Goal: Use online tool/utility: Utilize a website feature to perform a specific function

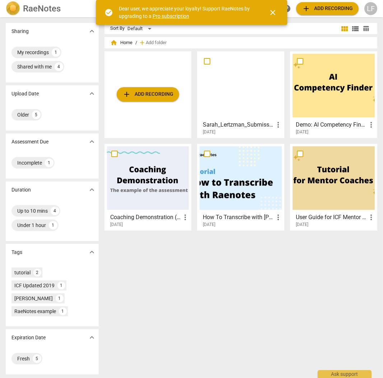
click at [274, 11] on span "close" at bounding box center [272, 12] width 9 height 9
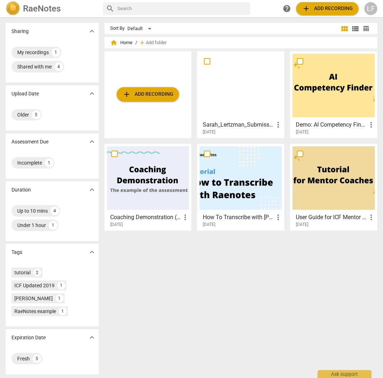
click at [138, 92] on span "add Add recording" at bounding box center [147, 94] width 51 height 9
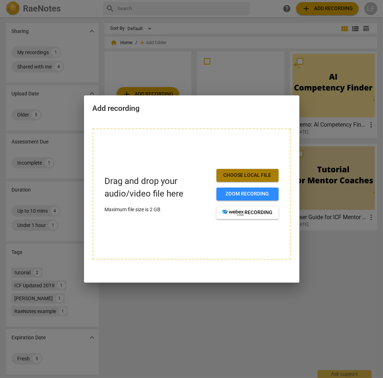
click at [244, 175] on span "Choose local file" at bounding box center [247, 175] width 51 height 7
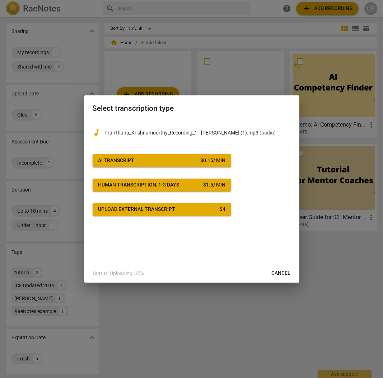
click at [160, 161] on span "AI Transcript $ 0.15 / min" at bounding box center [161, 160] width 127 height 7
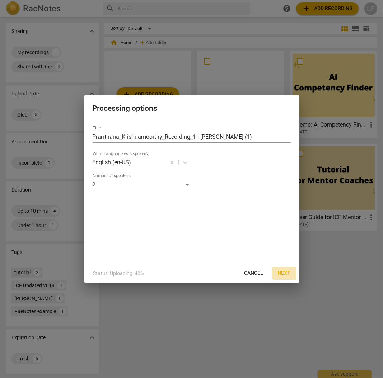
click at [282, 275] on span "Next" at bounding box center [284, 273] width 13 height 7
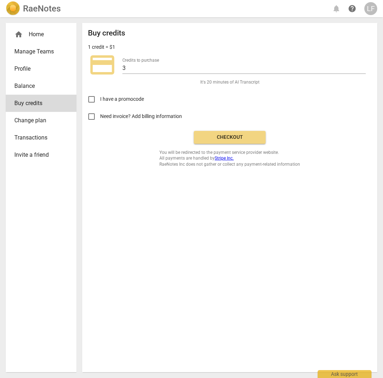
click at [105, 67] on span "credit_card" at bounding box center [102, 65] width 29 height 29
click at [229, 132] on button "Checkout" at bounding box center [230, 137] width 72 height 13
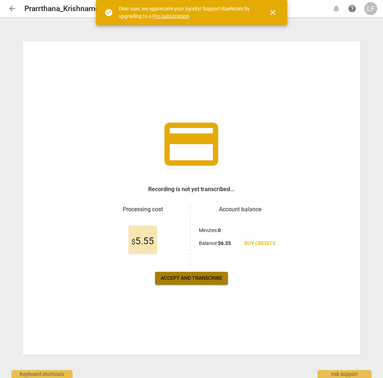
click at [186, 276] on span "Accept and transcribe" at bounding box center [191, 278] width 61 height 7
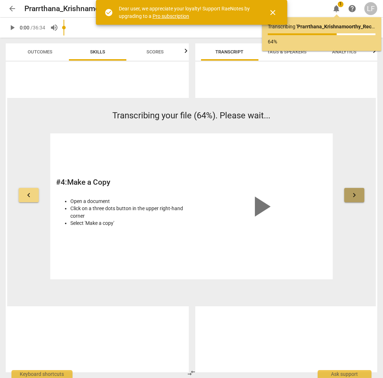
click at [354, 194] on span "keyboard_arrow_right" at bounding box center [354, 195] width 9 height 9
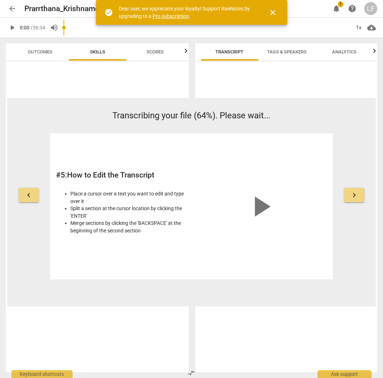
click at [354, 193] on span "keyboard_arrow_right" at bounding box center [354, 195] width 9 height 9
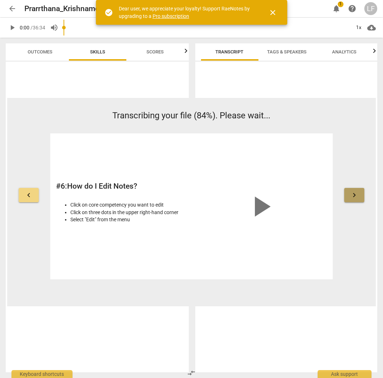
click at [353, 196] on span "keyboard_arrow_right" at bounding box center [354, 195] width 9 height 9
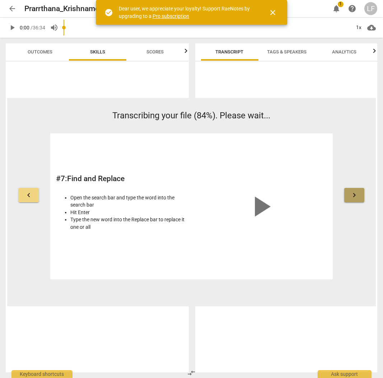
click at [353, 196] on span "keyboard_arrow_right" at bounding box center [354, 195] width 9 height 9
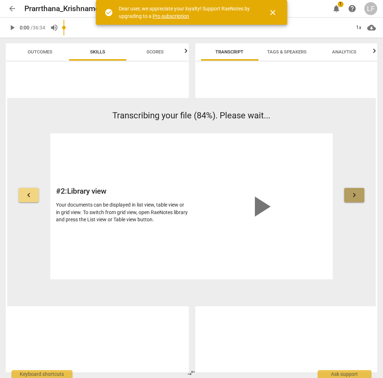
click at [353, 196] on span "keyboard_arrow_right" at bounding box center [354, 195] width 9 height 9
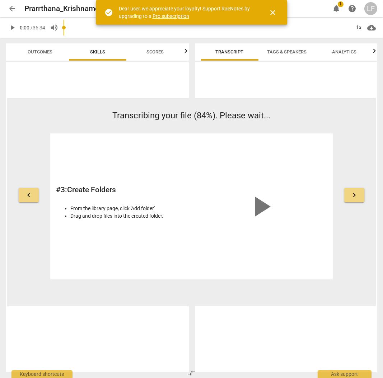
click at [353, 196] on span "keyboard_arrow_right" at bounding box center [354, 195] width 9 height 9
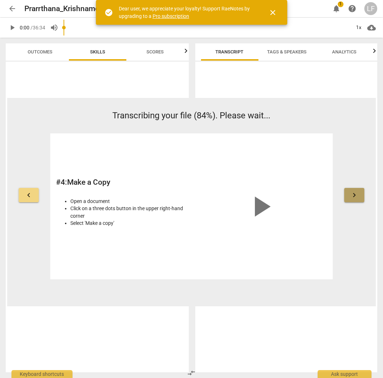
click at [353, 196] on span "keyboard_arrow_right" at bounding box center [354, 195] width 9 height 9
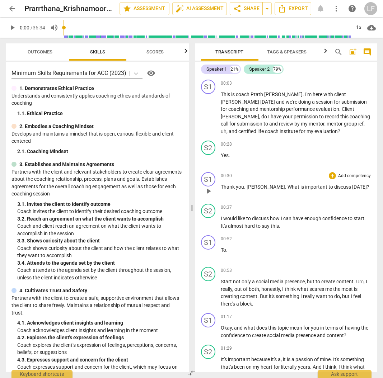
click at [327, 174] on div "+ Add competency keyboard_arrow_right" at bounding box center [349, 175] width 44 height 7
click at [328, 174] on div "+" at bounding box center [331, 175] width 7 height 7
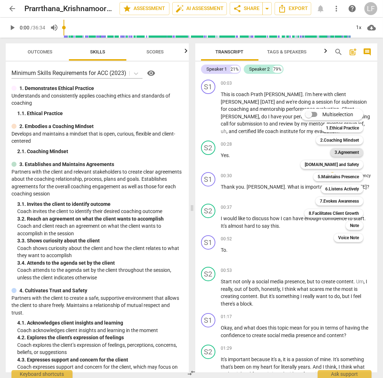
click at [351, 150] on b "3.Agreement" at bounding box center [346, 152] width 24 height 9
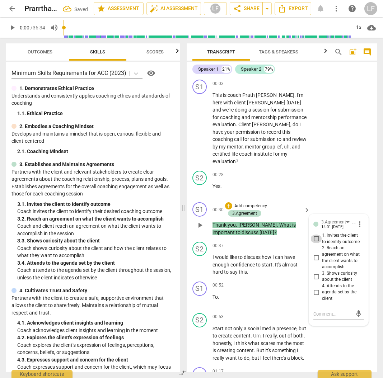
click at [313, 235] on input "1. Invites the client to identify outcome" at bounding box center [315, 239] width 11 height 9
checkbox input "true"
click at [275, 52] on span "Tags & Speakers" at bounding box center [278, 51] width 39 height 5
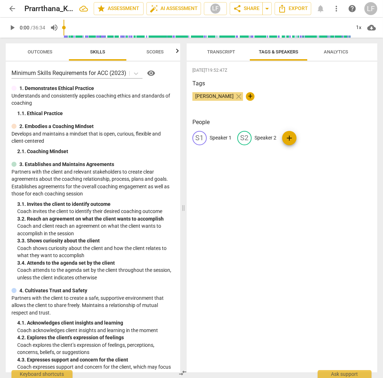
click at [214, 139] on p "Speaker 1" at bounding box center [220, 138] width 22 height 8
type input "[PERSON_NAME]"
click at [307, 136] on p "Speaker 2" at bounding box center [312, 138] width 22 height 8
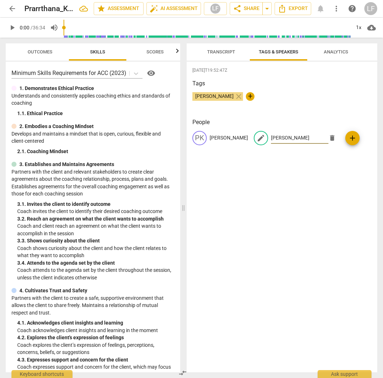
type input "[PERSON_NAME]"
click at [337, 52] on span "Analytics" at bounding box center [335, 51] width 24 height 5
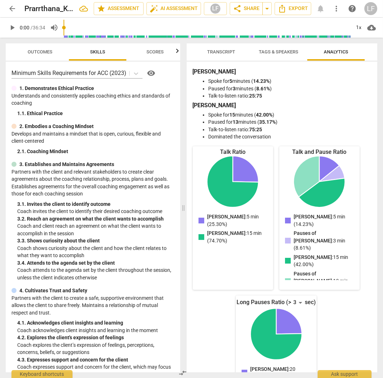
click at [217, 54] on span "Transcript" at bounding box center [221, 51] width 28 height 5
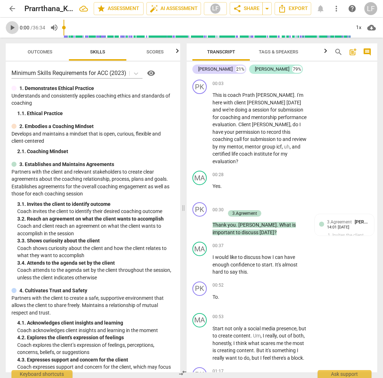
click at [11, 28] on span "play_arrow" at bounding box center [12, 27] width 9 height 9
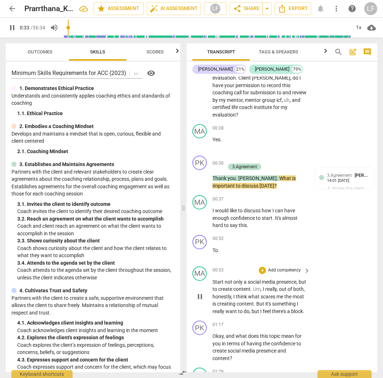
scroll to position [63, 0]
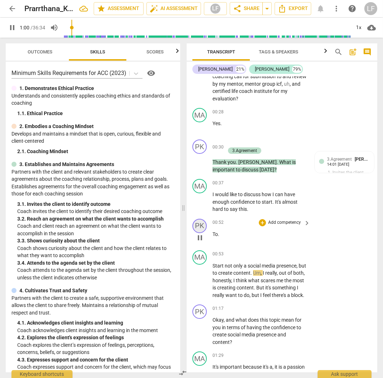
click at [199, 219] on div "PK" at bounding box center [199, 226] width 14 height 14
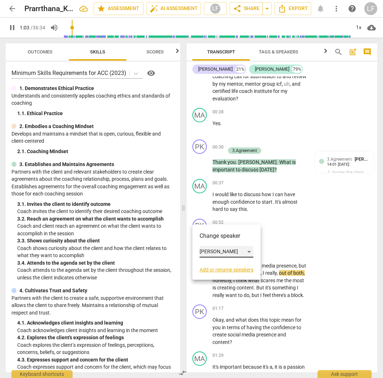
click at [253, 252] on div "[PERSON_NAME]" at bounding box center [226, 251] width 54 height 11
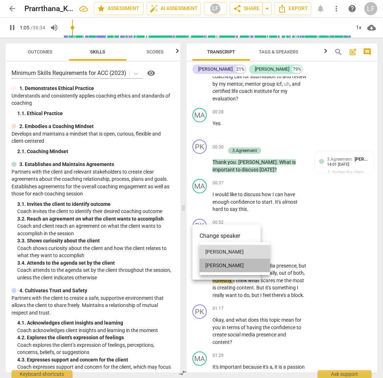
click at [220, 264] on li "[PERSON_NAME]" at bounding box center [234, 266] width 70 height 14
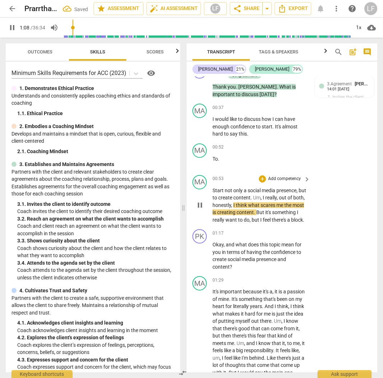
scroll to position [158, 0]
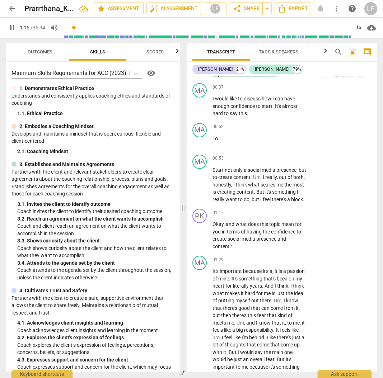
click at [11, 28] on span "pause" at bounding box center [12, 27] width 9 height 9
type input "76"
click at [296, 210] on p "Add competency" at bounding box center [284, 213] width 34 height 6
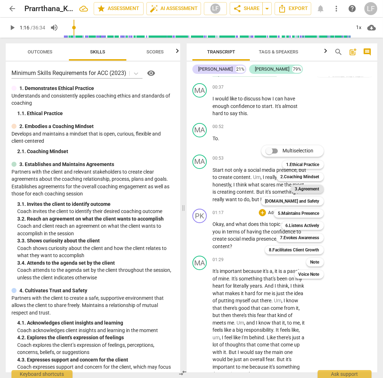
click at [309, 186] on b "3.Agreement" at bounding box center [307, 189] width 24 height 9
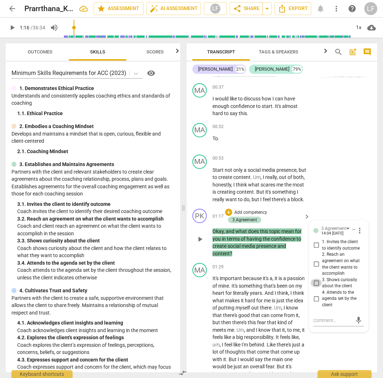
click at [313, 280] on input "3. Shows curiosity about the client" at bounding box center [315, 283] width 11 height 9
checkbox input "true"
click at [313, 299] on input "4. Attends to the agenda set by the client" at bounding box center [315, 298] width 11 height 9
checkbox input "true"
click at [11, 28] on span "play_arrow" at bounding box center [12, 27] width 9 height 9
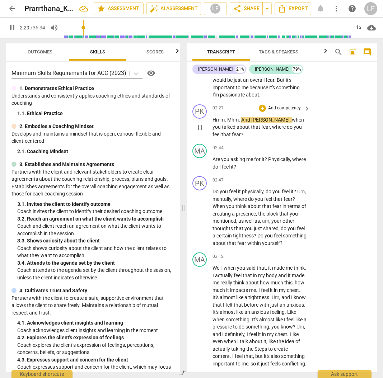
scroll to position [445, 0]
click at [9, 27] on span "pause" at bounding box center [12, 27] width 9 height 9
type input "155"
click at [289, 111] on p "Add competency" at bounding box center [284, 108] width 34 height 6
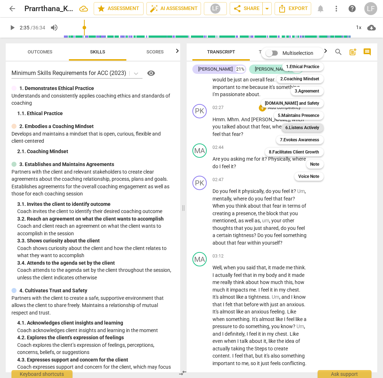
click at [308, 128] on b "6.Listens Actively" at bounding box center [302, 127] width 34 height 9
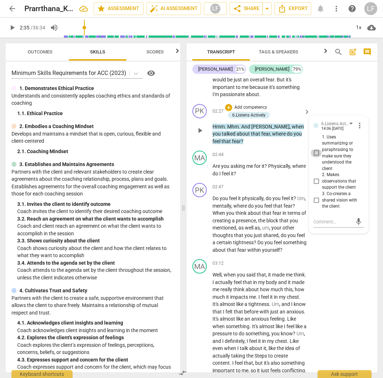
click at [313, 157] on input "1. Uses summarizing or paraphrasing to make sure they understood the client" at bounding box center [315, 153] width 11 height 9
checkbox input "true"
click at [325, 97] on div "MA play_arrow pause 01:29 + Add competency keyboard_arrow_right It's important …" at bounding box center [281, 37] width 190 height 128
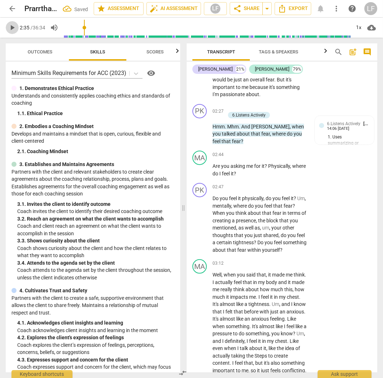
click at [10, 27] on span "play_arrow" at bounding box center [12, 27] width 9 height 9
click at [10, 26] on span "pause" at bounding box center [12, 27] width 9 height 9
click at [12, 27] on span "play_arrow" at bounding box center [12, 27] width 9 height 9
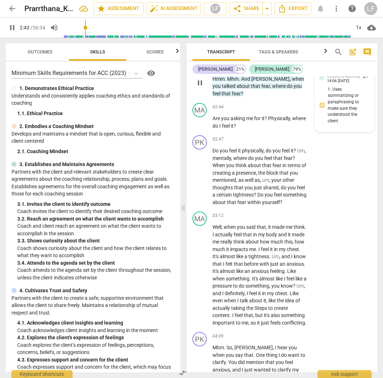
scroll to position [493, 0]
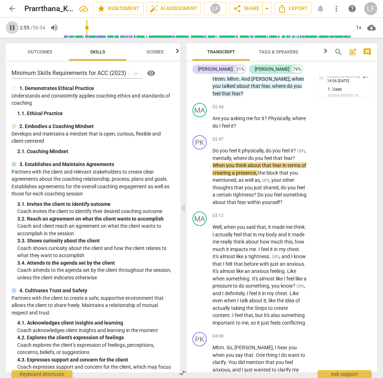
click at [14, 29] on span "pause" at bounding box center [12, 27] width 9 height 9
type input "176"
click at [282, 143] on p "Add competency" at bounding box center [284, 139] width 34 height 6
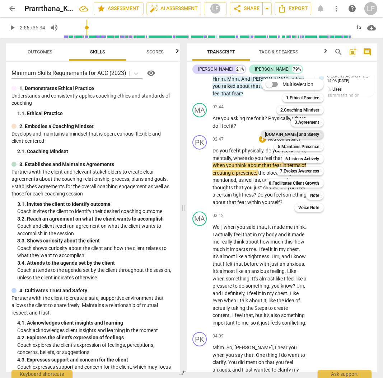
click at [305, 134] on b "[DOMAIN_NAME] and Safety" at bounding box center [292, 134] width 54 height 9
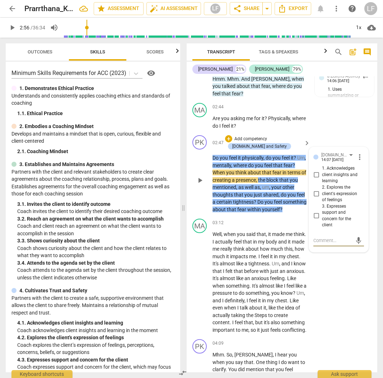
click at [314, 198] on input "2. Explores the client's expression of feelings" at bounding box center [315, 193] width 11 height 9
checkbox input "true"
click at [317, 243] on textarea at bounding box center [332, 240] width 39 height 7
type textarea "b"
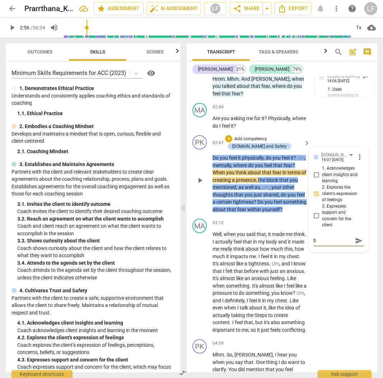
type textarea "be"
type textarea "b"
type textarea "c"
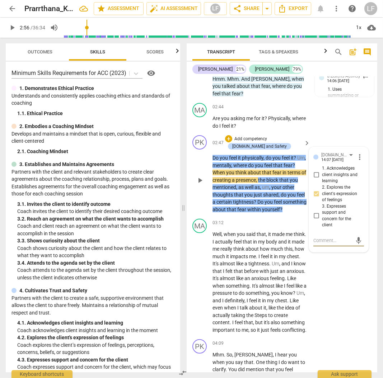
type textarea "c"
type textarea "co"
type textarea "con"
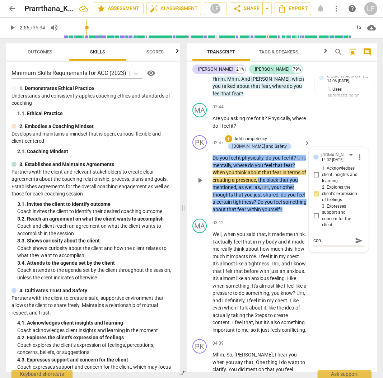
type textarea "cons"
type textarea "consi"
type textarea "consid"
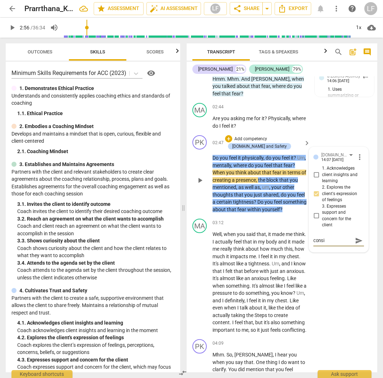
type textarea "consid"
type textarea "conside"
type textarea "consider"
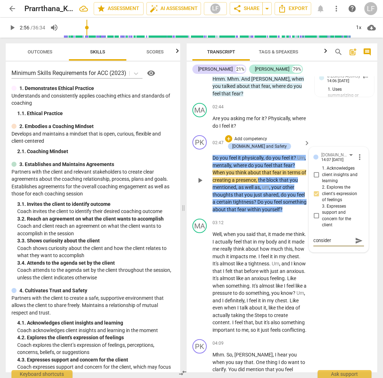
type textarea "consider"
type textarea "consider t"
type textarea "consider th"
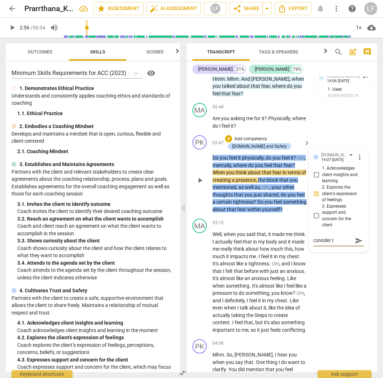
type textarea "consider th"
type textarea "consider tha"
type textarea "consider that"
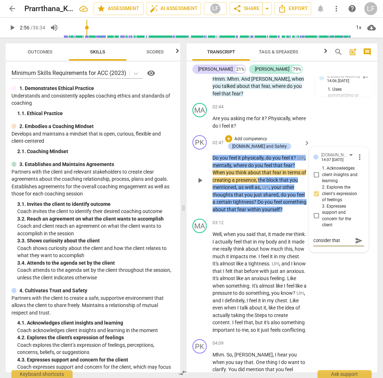
type textarea "consider that"
type textarea "consider that s"
type textarea "consider that st"
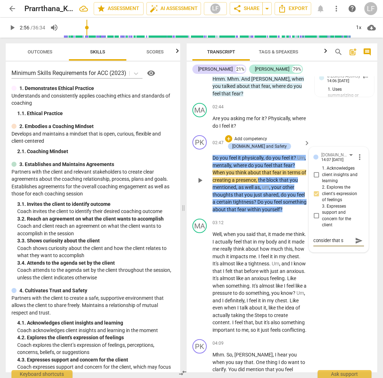
type textarea "consider that st"
type textarea "consider that sta"
type textarea "consider that stac"
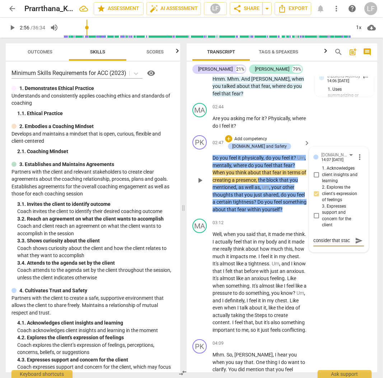
type textarea "consider that stack"
type textarea "consider that stacki"
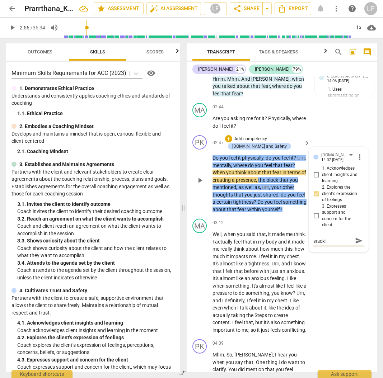
type textarea "consider that stackin"
type textarea "consider that stacking"
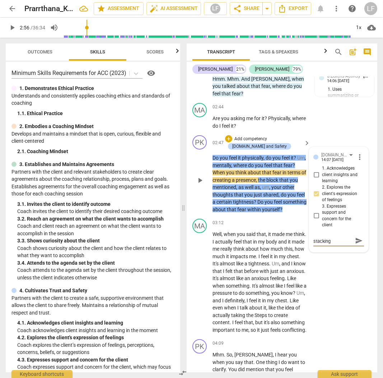
type textarea "consider that stacking"
type textarea "consider that stacking q"
type textarea "consider that stacking qu"
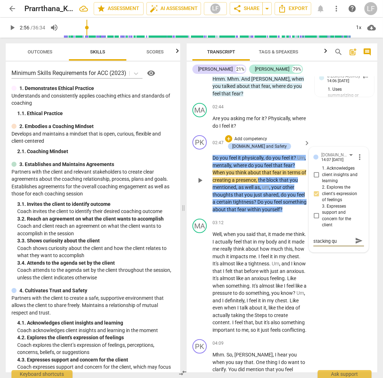
scroll to position [0, 0]
type textarea "consider that stacking que"
type textarea "consider that stacking ques"
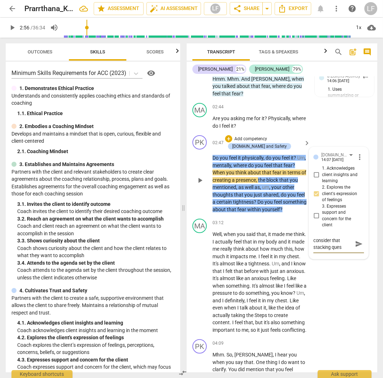
type textarea "consider that stacking quest"
type textarea "consider that stacking questi"
type textarea "consider that stacking questio"
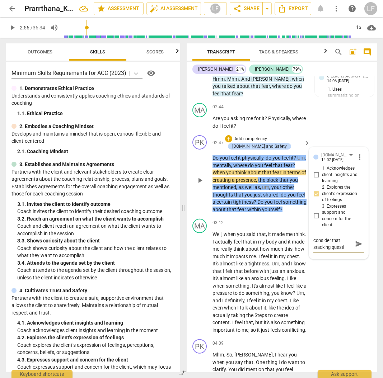
type textarea "consider that stacking questio"
type textarea "consider that stacking question"
type textarea "consider that stacking questions"
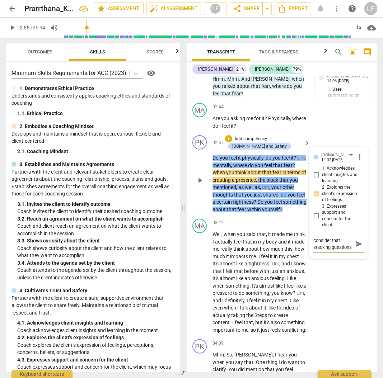
scroll to position [6, 0]
type textarea "consider that stacking questions"
type textarea "consider that stacking questions c"
type textarea "consider that stacking questions co"
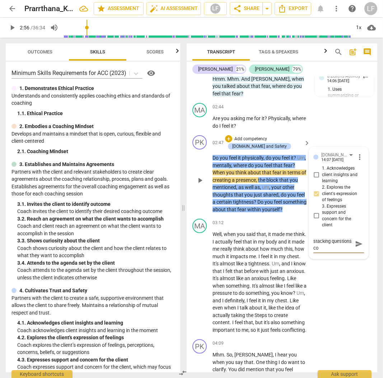
type textarea "consider that stacking questions con"
type textarea "consider that stacking questions conf"
type textarea "consider that stacking questions confu"
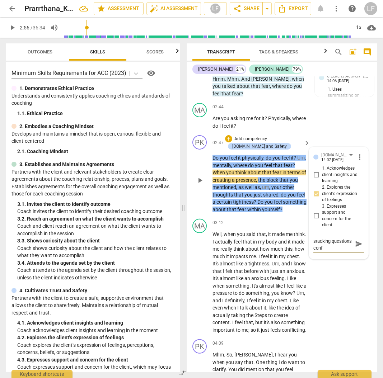
type textarea "consider that stacking questions confu"
type textarea "consider that stacking questions confus"
type textarea "consider that stacking questions confuse"
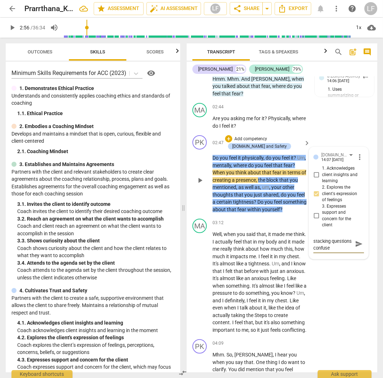
scroll to position [13, 0]
type textarea "consider that stacking questions confuses"
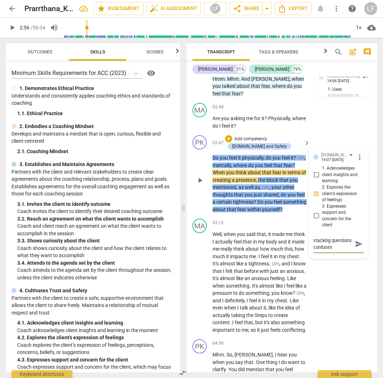
type textarea "consider that stacking questions confuses t"
type textarea "consider that stacking questions confuses th"
type textarea "consider that stacking questions confuses the"
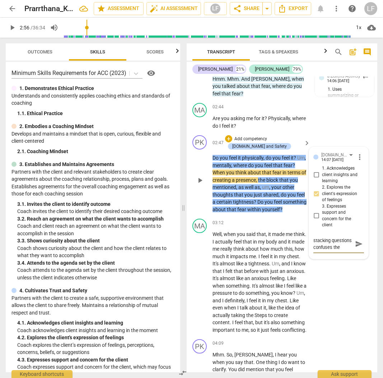
type textarea "consider that stacking questions confuses the"
type textarea "consider that stacking questions confuses the c"
type textarea "consider that stacking questions confuses the cl"
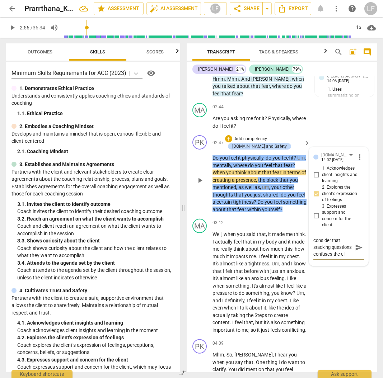
type textarea "consider that stacking questions confuses the cli"
type textarea "consider that stacking questions confuses the clie"
type textarea "consider that stacking questions confuses the clien"
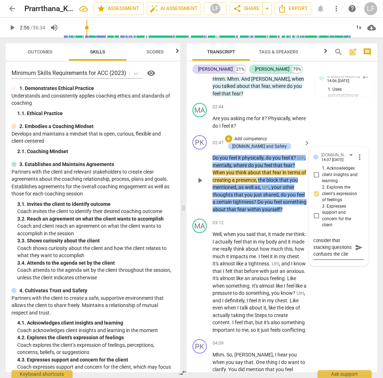
type textarea "consider that stacking questions confuses the clien"
type textarea "consider that stacking questions confuses the client"
type textarea "consider that stacking questions confuses the client."
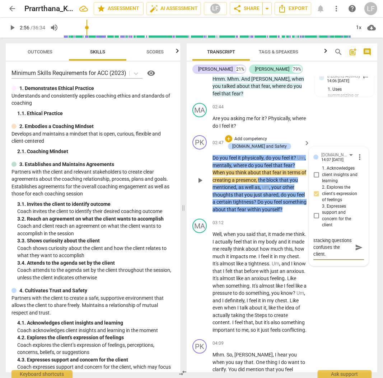
type textarea "consider that stacking questions confuses the client."
type textarea "consider that stacking questions confuses the client. A"
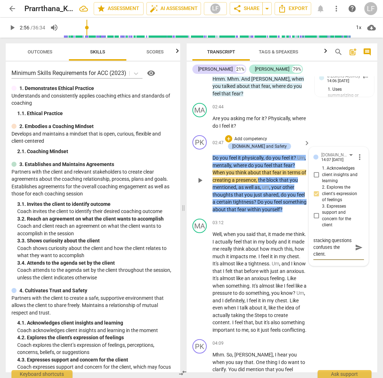
type textarea "consider that stacking questions confuses the client. A"
type textarea "consider that stacking questions confuses the client. Al"
type textarea "consider that stacking questions confuses the client. Als"
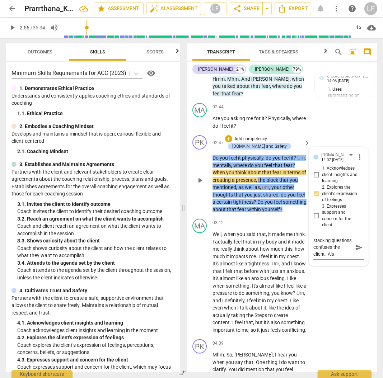
type textarea "consider that stacking questions confuses the client. Also"
type textarea "consider that stacking questions confuses the client. Also t"
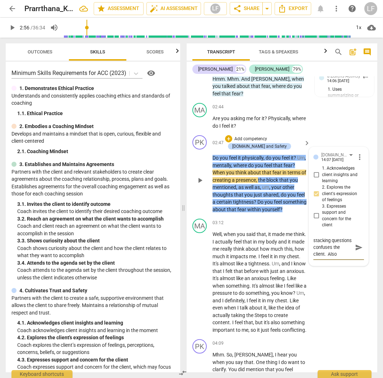
type textarea "consider that stacking questions confuses the client. Also t"
type textarea "consider that stacking questions confuses the client. Also th"
type textarea "consider that stacking questions confuses the client. Also thi"
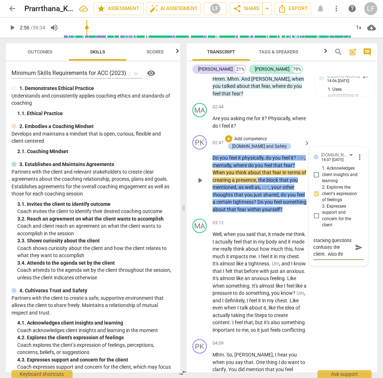
type textarea "consider that stacking questions confuses the client. Also this"
type textarea "consider that stacking questions confuses the client. Also this q"
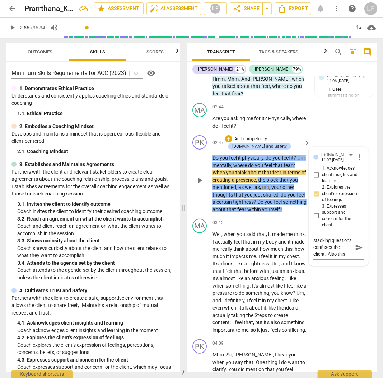
type textarea "consider that stacking questions confuses the client. Also this q"
type textarea "consider that stacking questions confuses the client. Also this qu"
type textarea "consider that stacking questions confuses the client. Also this que"
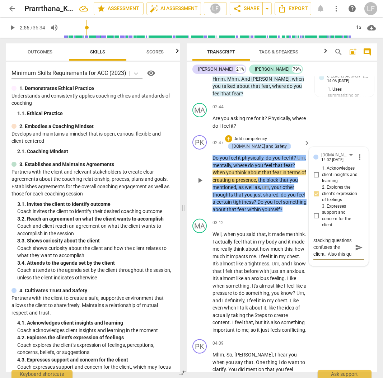
type textarea "consider that stacking questions confuses the client. Also this que"
type textarea "consider that stacking questions confuses the client. Also this ques"
type textarea "consider that stacking questions confuses the client. Also this quest"
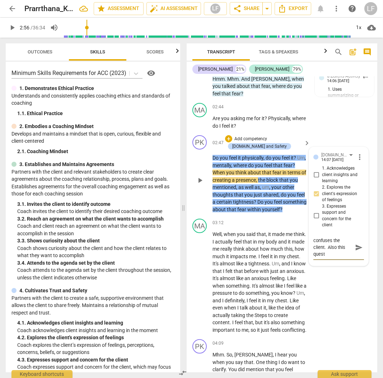
type textarea "consider that stacking questions confuses the client. Also this questi"
type textarea "consider that stacking questions confuses the client. Also this questio"
type textarea "consider that stacking questions confuses the client. Also this question"
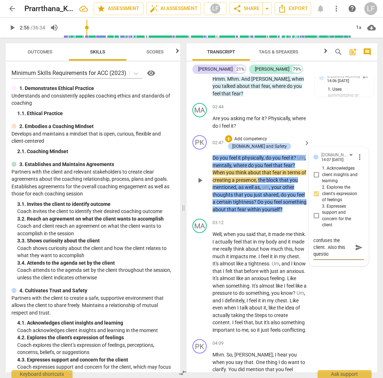
type textarea "consider that stacking questions confuses the client. Also this question"
type textarea "consider that stacking questions confuses the client. Also this question o"
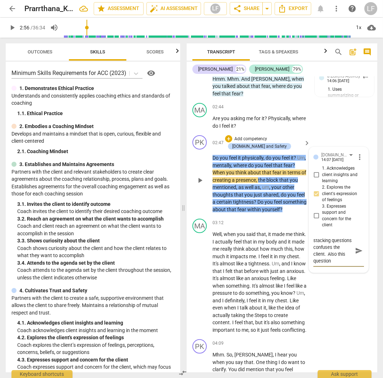
type textarea "consider that stacking questions confuses the client. Also this question o"
type textarea "consider that stacking questions confuses the client. Also this question of"
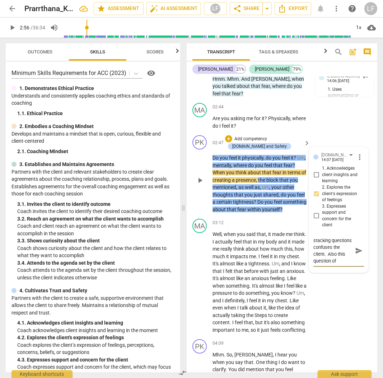
type textarea "consider that stacking questions confuses the client. Also this question of w"
type textarea "consider that stacking questions confuses the client. Also this question of wh"
type textarea "consider that stacking questions confuses the client. Also this question of whe"
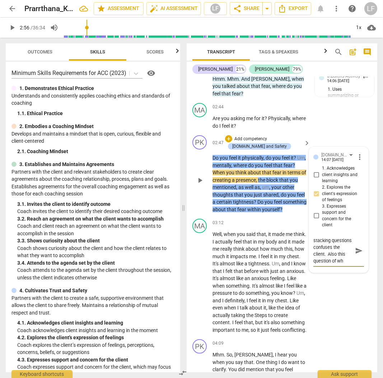
type textarea "consider that stacking questions confuses the client. Also this question of whe"
type textarea "consider that stacking questions confuses the client. Also this question of wher"
type textarea "consider that stacking questions confuses the client. Also this question of whe…"
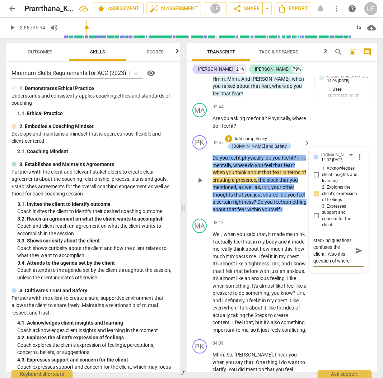
type textarea "consider that stacking questions confuses the client. Also this question of whe…"
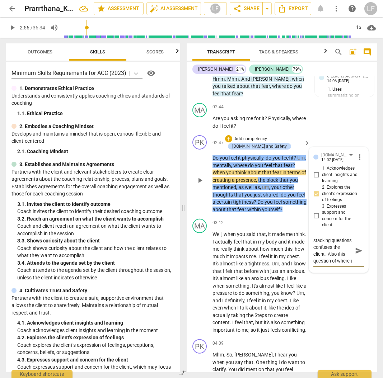
type textarea "consider that stacking questions confuses the client. Also this question of whe…"
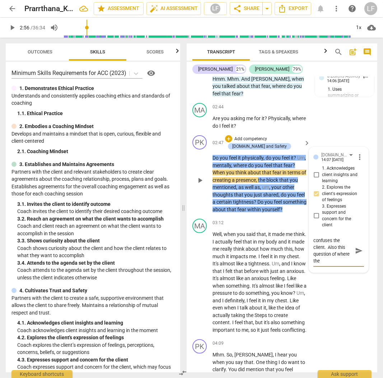
type textarea "consider that stacking questions confuses the client. Also this question of whe…"
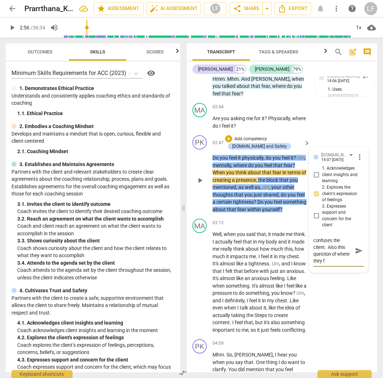
type textarea "consider that stacking questions confuses the client. Also this question of whe…"
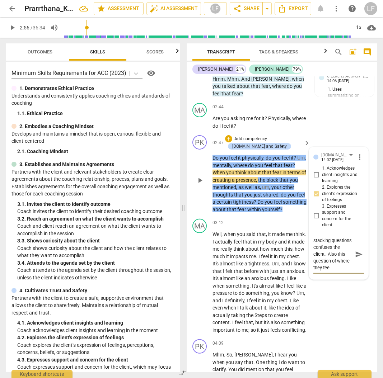
type textarea "consider that stacking questions confuses the client. Also this question of whe…"
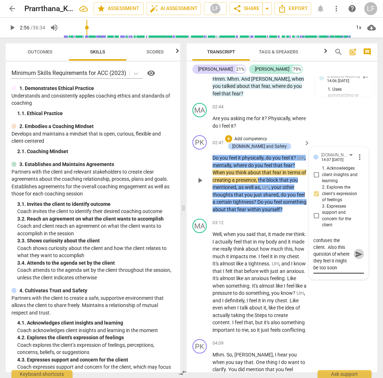
click at [355, 258] on span "send" at bounding box center [359, 254] width 8 height 8
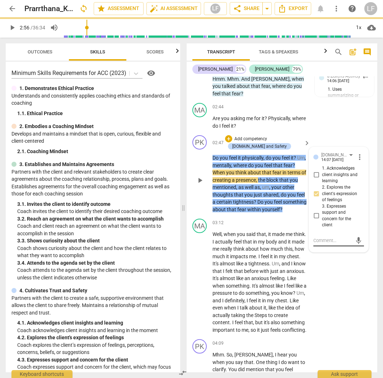
scroll to position [0, 0]
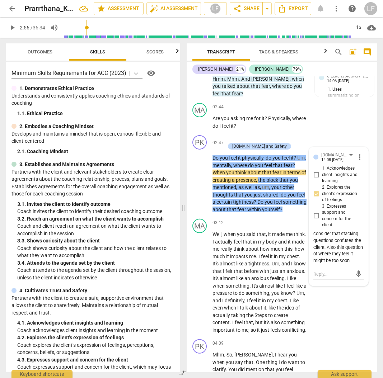
click at [11, 29] on span "play_arrow" at bounding box center [12, 27] width 9 height 9
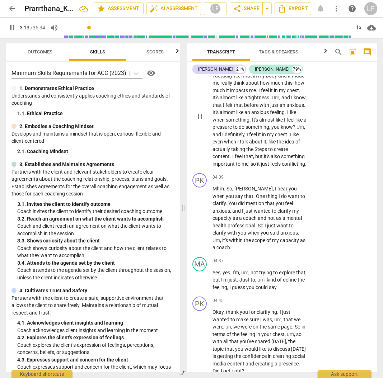
scroll to position [661, 0]
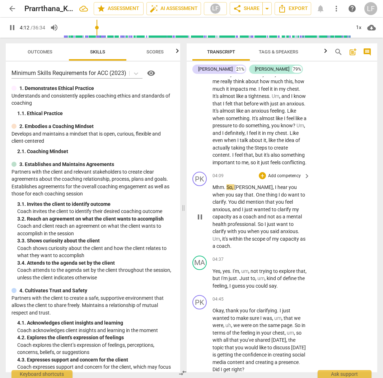
click at [290, 179] on p "Add competency" at bounding box center [284, 176] width 34 height 6
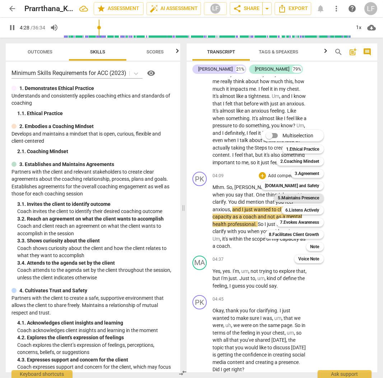
click at [297, 197] on b "5.Maintains Presence" at bounding box center [298, 198] width 41 height 9
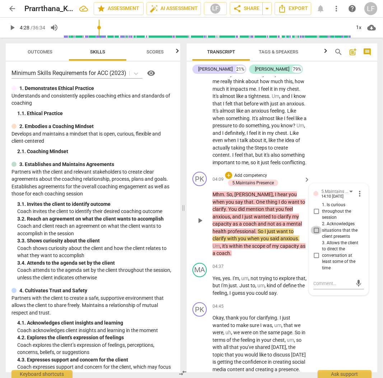
drag, startPoint x: 313, startPoint y: 251, endPoint x: 313, endPoint y: 255, distance: 4.7
click at [313, 235] on input "2. Acknowledges situations that the client presents" at bounding box center [315, 230] width 11 height 9
click at [244, 219] on span "just" at bounding box center [248, 217] width 9 height 6
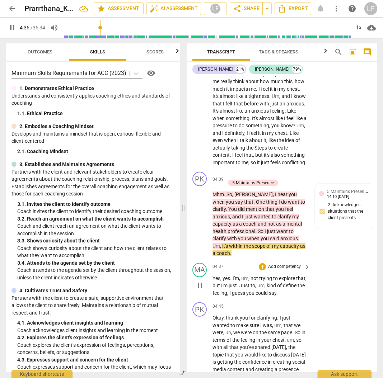
click at [328, 293] on div "MA play_arrow pause 04:37 + Add competency keyboard_arrow_right Yes , yes . I'm…" at bounding box center [281, 280] width 190 height 40
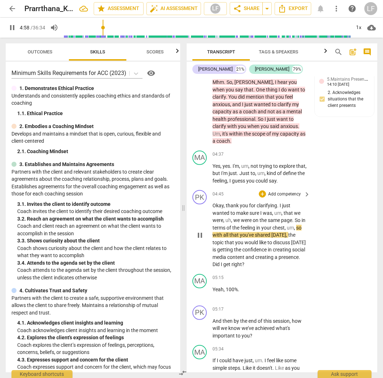
scroll to position [804, 0]
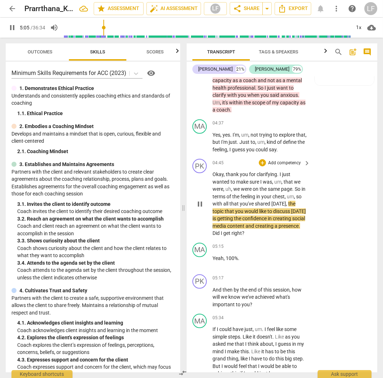
click at [289, 166] on p "Add competency" at bounding box center [284, 163] width 34 height 6
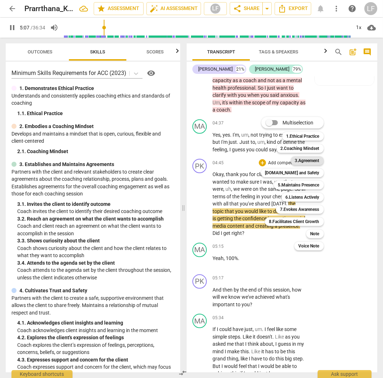
click at [313, 159] on b "3.Agreement" at bounding box center [307, 160] width 24 height 9
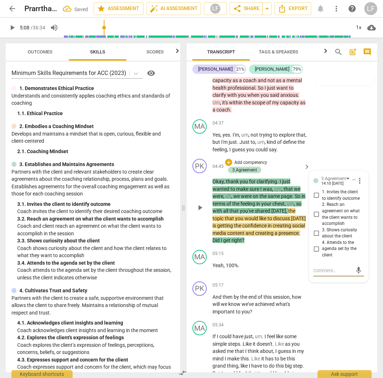
click at [293, 174] on div "+ Add competency 3.Agreement" at bounding box center [263, 166] width 76 height 15
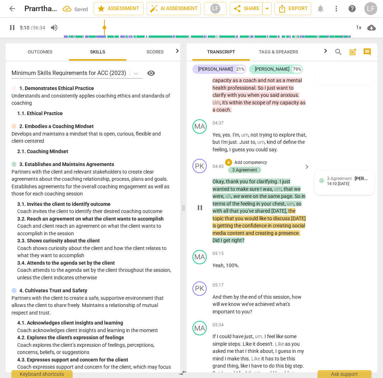
click at [342, 182] on div "3.Agreement [PERSON_NAME]" at bounding box center [348, 178] width 43 height 7
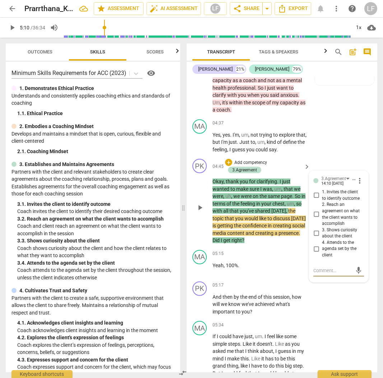
click at [314, 219] on input "2. Reach an agreement on what the client wants to accomplish" at bounding box center [315, 214] width 11 height 9
click at [10, 27] on span "play_arrow" at bounding box center [12, 27] width 9 height 9
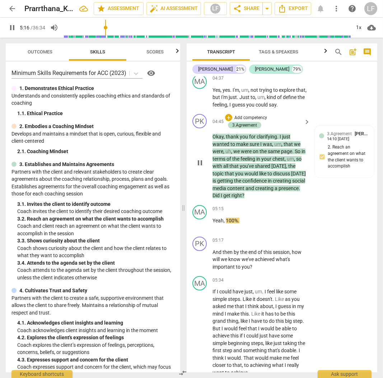
scroll to position [876, 0]
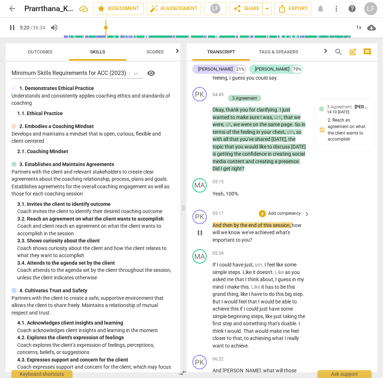
click at [290, 217] on p "Add competency" at bounding box center [284, 213] width 34 height 6
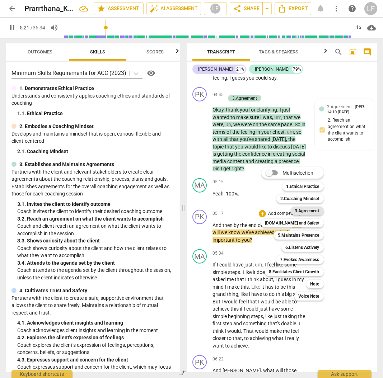
click at [312, 210] on b "3.Agreement" at bounding box center [307, 211] width 24 height 9
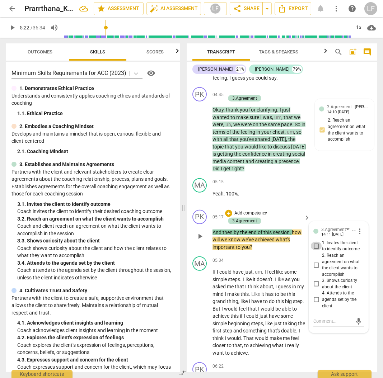
click at [315, 250] on input "1. Invites the client to identify outcome" at bounding box center [315, 246] width 11 height 9
click at [7, 25] on span "play_arrow" at bounding box center [12, 27] width 13 height 9
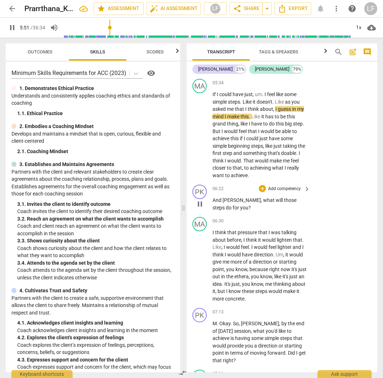
scroll to position [1067, 0]
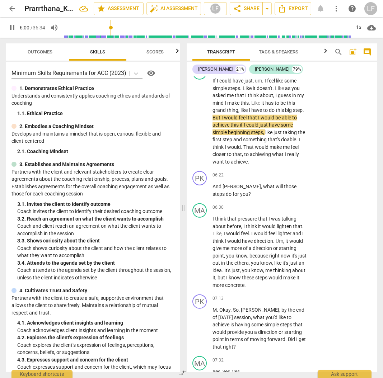
click at [8, 30] on span "pause" at bounding box center [12, 27] width 9 height 9
